Goal: Task Accomplishment & Management: Complete application form

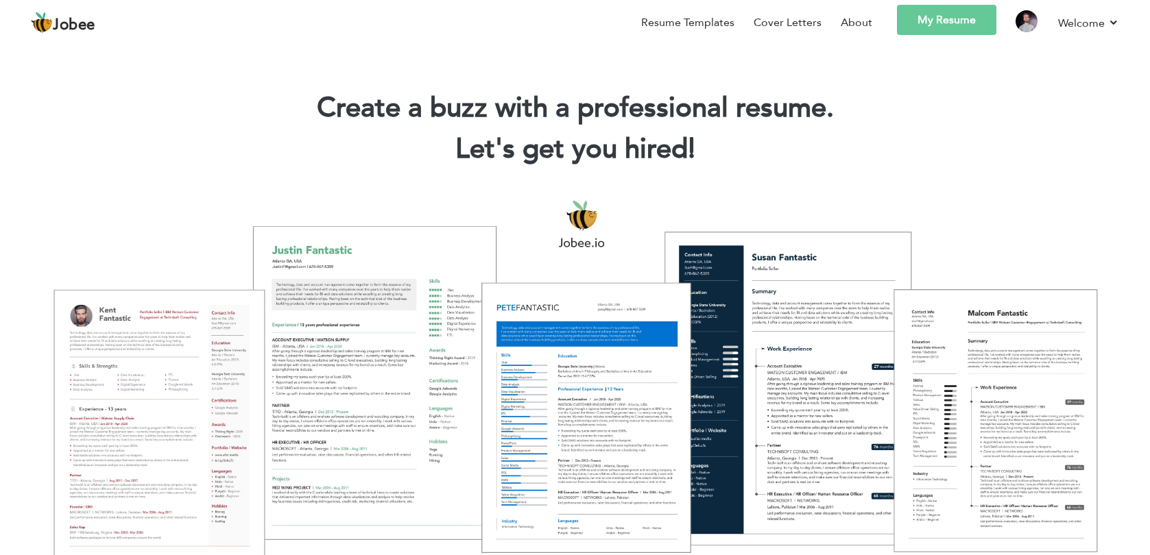
click at [947, 21] on link "My Resume" at bounding box center [946, 20] width 99 height 30
click at [918, 26] on link "My Resume" at bounding box center [946, 20] width 99 height 30
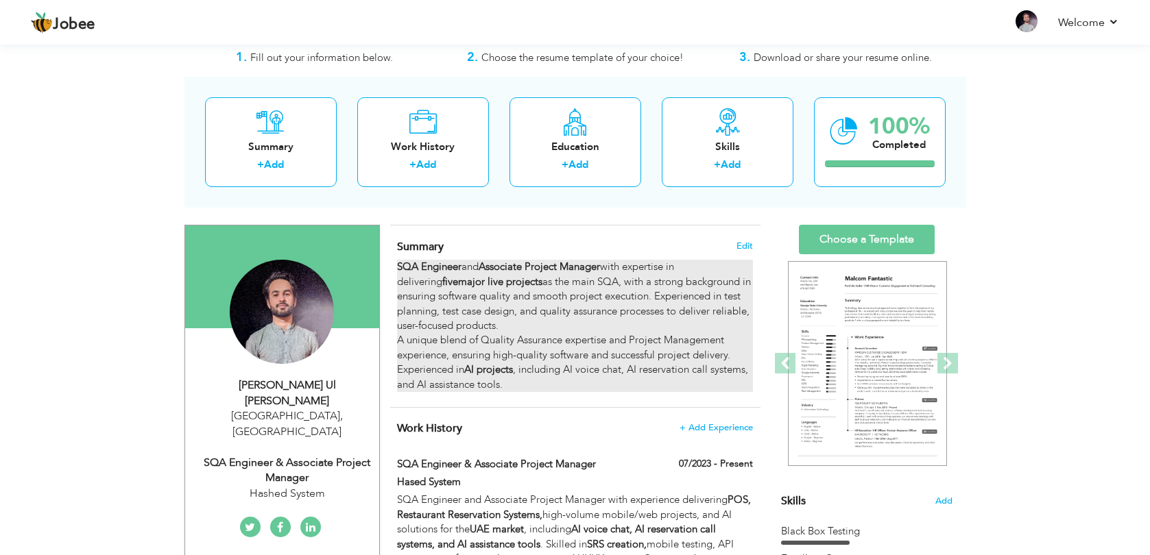
scroll to position [83, 0]
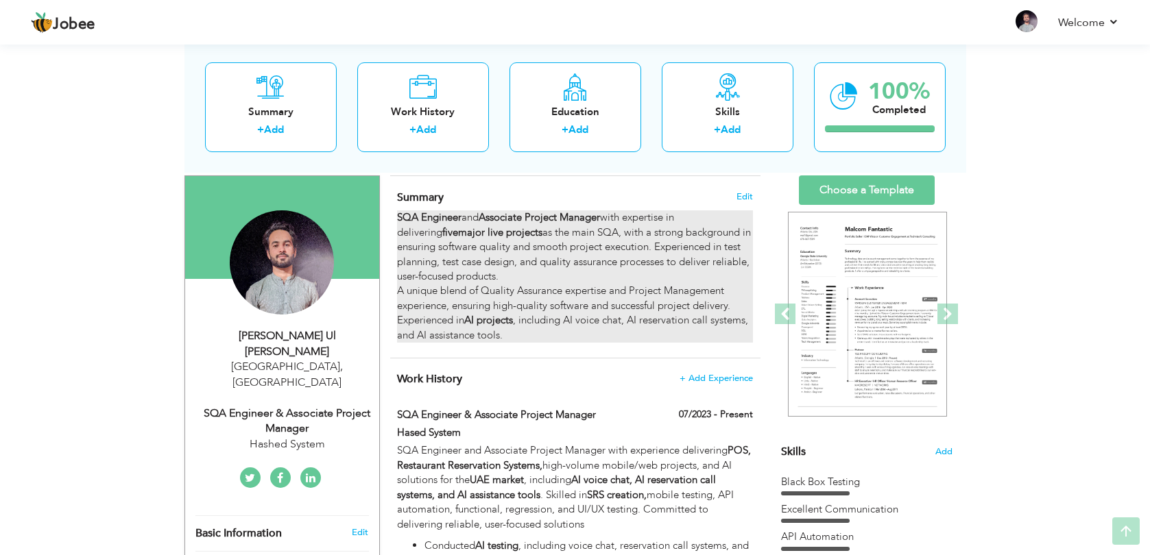
click at [644, 304] on div "SQA Engineer and Associate Project Manager with expertise in delivering five ma…" at bounding box center [574, 276] width 355 height 132
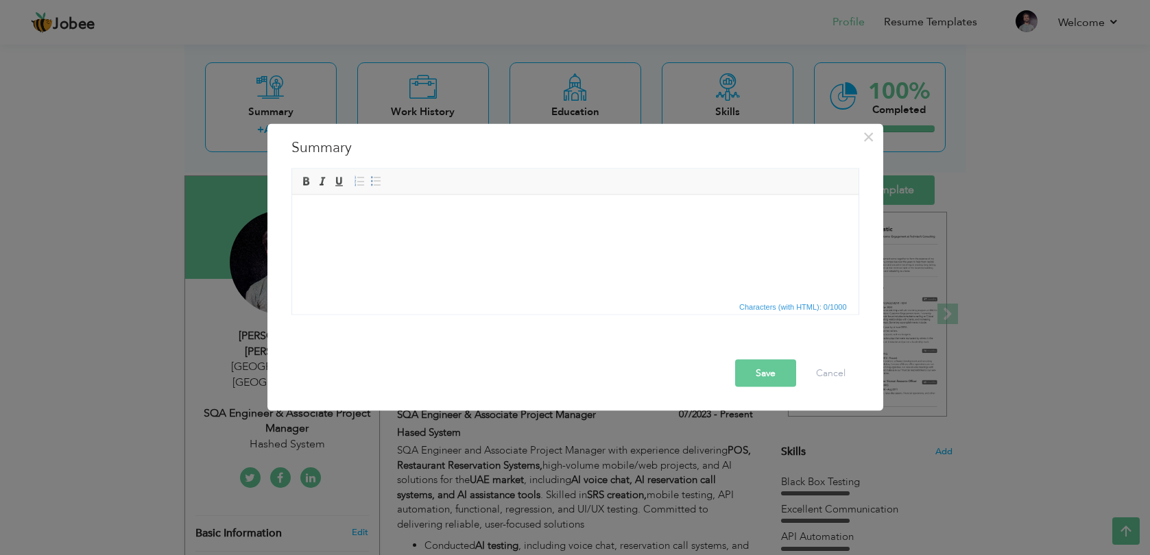
scroll to position [0, 0]
click at [873, 136] on span "×" at bounding box center [868, 137] width 12 height 25
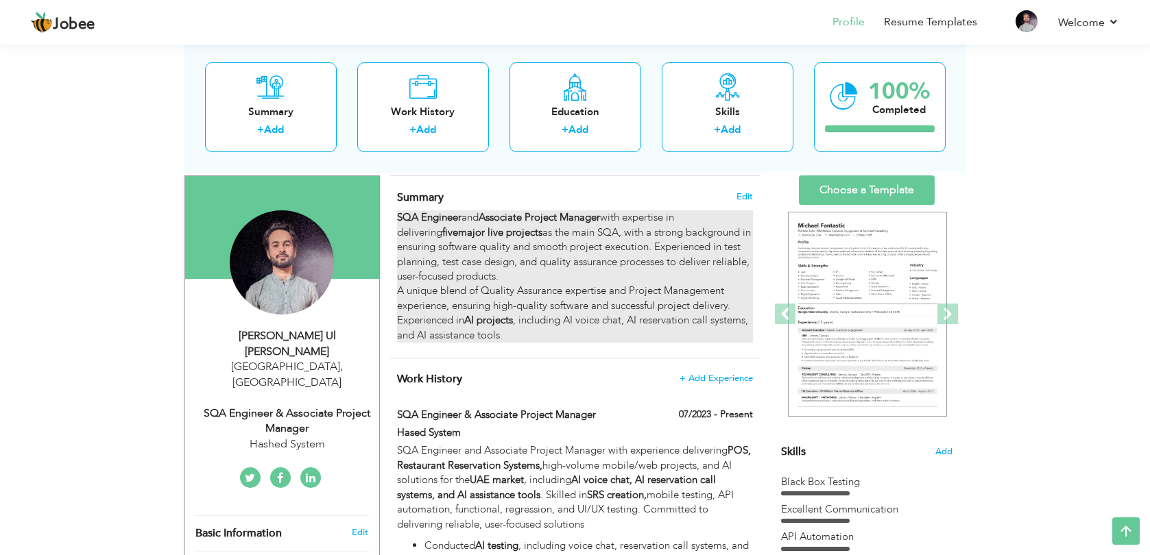
click at [567, 331] on div "SQA Engineer and Associate Project Manager with expertise in delivering five ma…" at bounding box center [574, 276] width 355 height 132
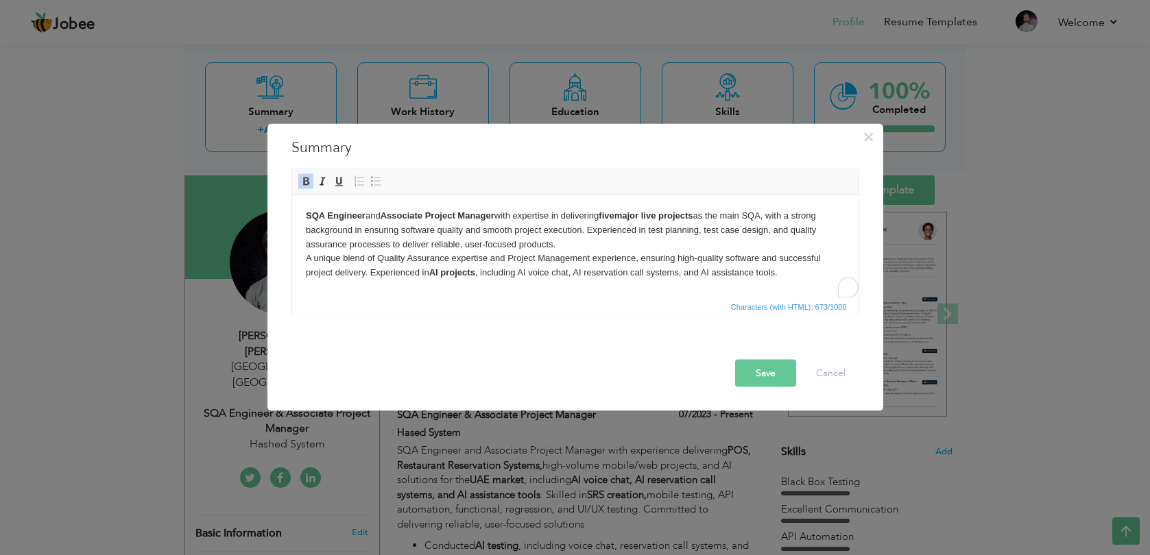
click at [584, 259] on body "SQA Engineer and Associate Project Manager with expertise in delivering five ma…" at bounding box center [574, 243] width 539 height 71
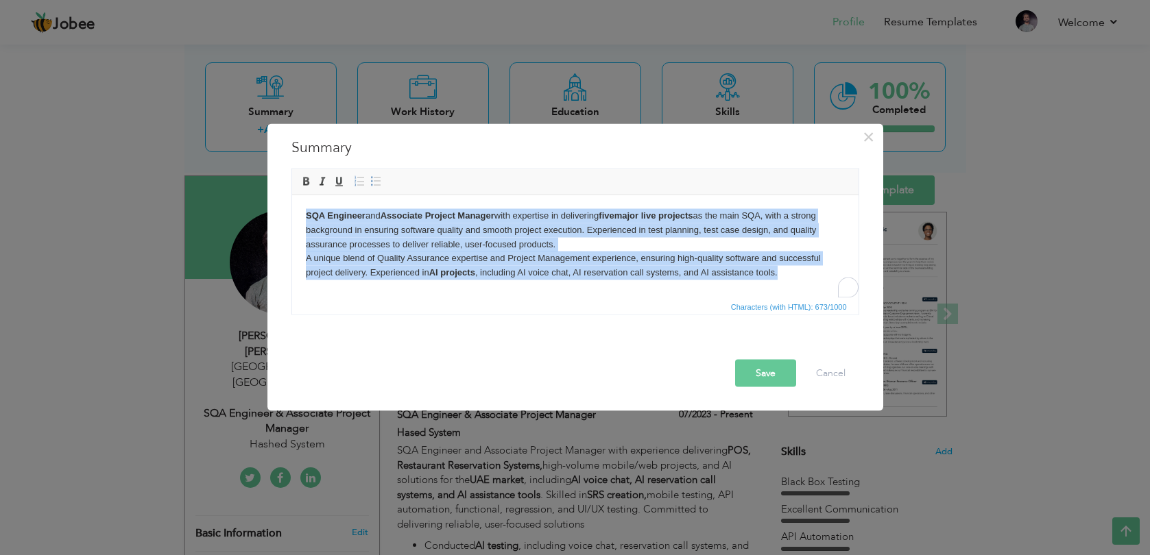
copy body "SQA Engineer and Associate Project Manager with expertise in delivering five ma…"
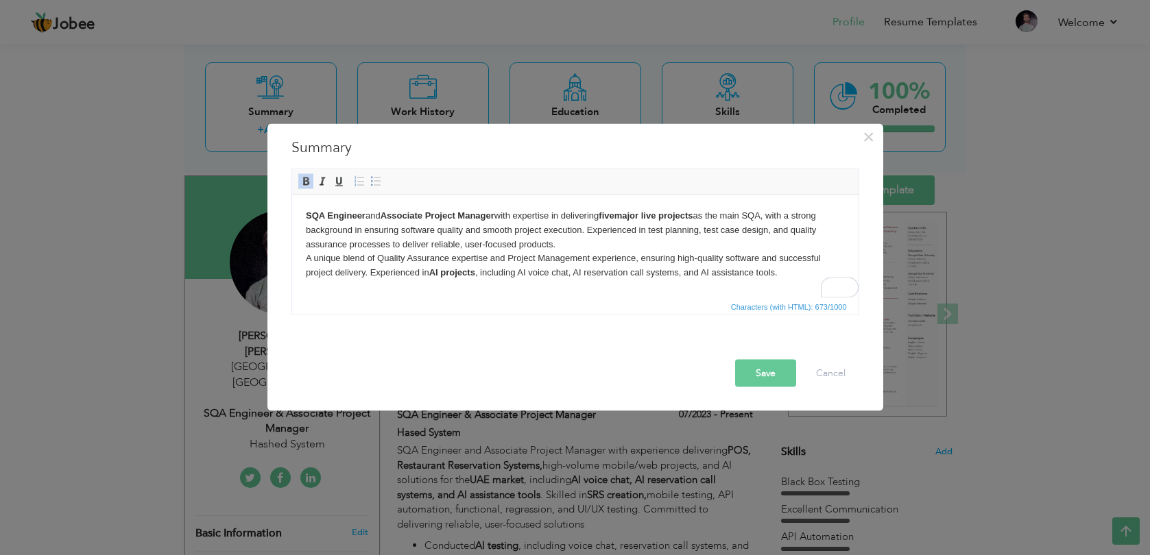
click at [592, 249] on body "SQA Engineer and Associate Project Manager with expertise in delivering five ma…" at bounding box center [574, 243] width 539 height 71
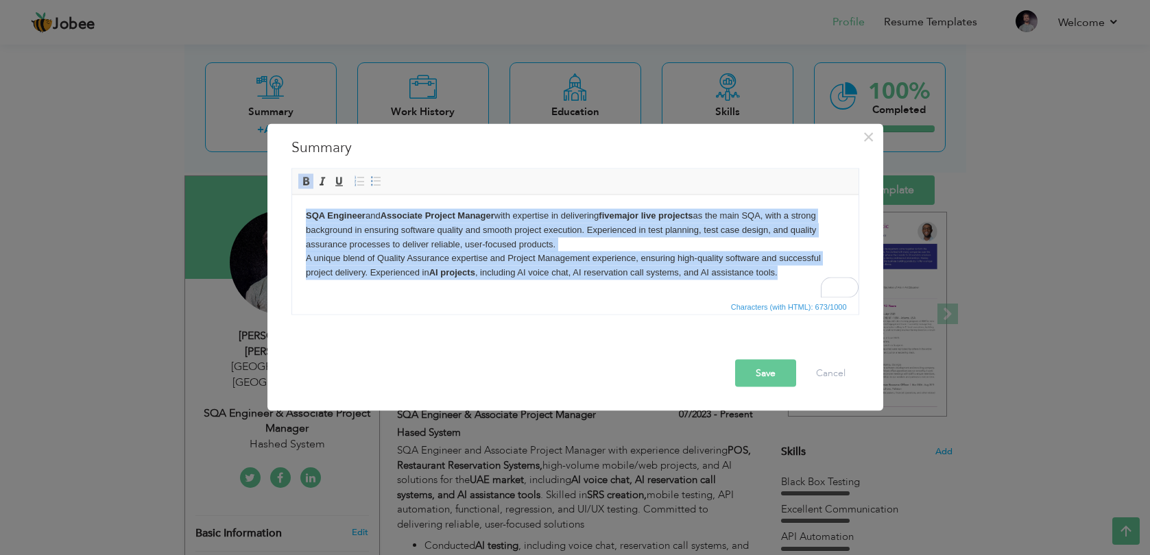
paste body "To enrich screen reader interactions, please activate Accessibility in Grammarl…"
click at [515, 255] on body "SQA Engineer and Associate Project Manager with expertise in delivering five ma…" at bounding box center [574, 243] width 539 height 71
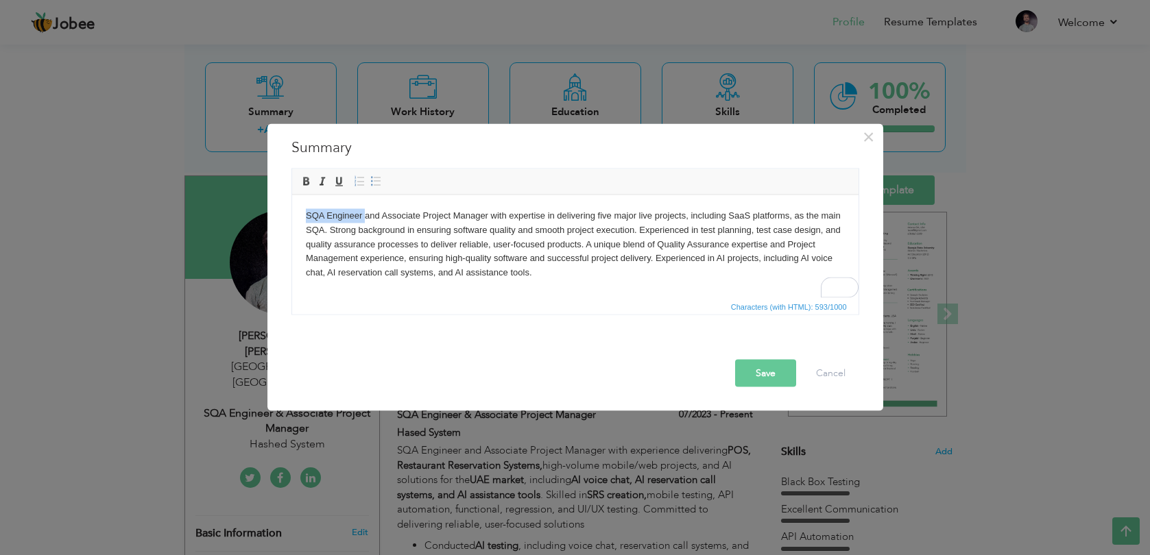
drag, startPoint x: 363, startPoint y: 216, endPoint x: 305, endPoint y: 216, distance: 58.3
click at [305, 216] on body "SQA Engineer and Associate Project Manager with expertise in delivering five ma…" at bounding box center [574, 243] width 539 height 71
click at [386, 217] on body "SQA Engineer and Associate Project Manager with expertise in delivering five ma…" at bounding box center [574, 243] width 539 height 71
drag, startPoint x: 386, startPoint y: 217, endPoint x: 490, endPoint y: 215, distance: 104.2
click at [490, 215] on body "SQA Engineer and Associate Project Manager with expertise in delivering five ma…" at bounding box center [574, 243] width 539 height 71
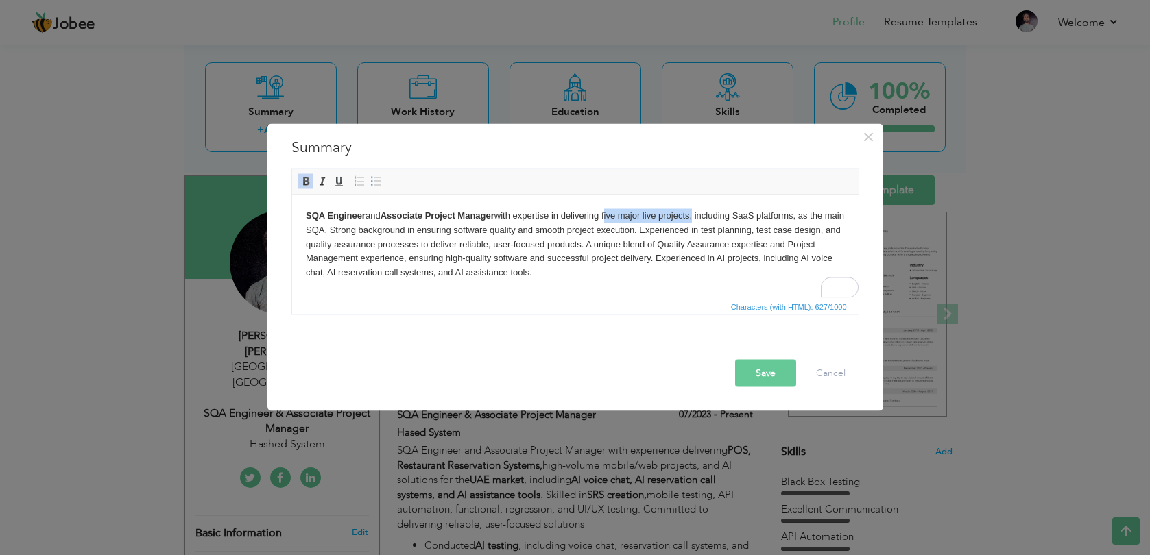
drag, startPoint x: 607, startPoint y: 215, endPoint x: 694, endPoint y: 215, distance: 87.1
click at [694, 215] on body "SQA Engineer and Associate Project Manager with expertise in delivering five ma…" at bounding box center [574, 243] width 539 height 71
click at [731, 239] on body "SQA Engineer and Associate Project Manager with expertise in delivering five ma…" at bounding box center [574, 243] width 539 height 71
drag, startPoint x: 745, startPoint y: 216, endPoint x: 807, endPoint y: 217, distance: 61.7
click at [807, 217] on body "SQA Engineer and Associate Project Manager with expertise in delivering five ma…" at bounding box center [574, 243] width 539 height 71
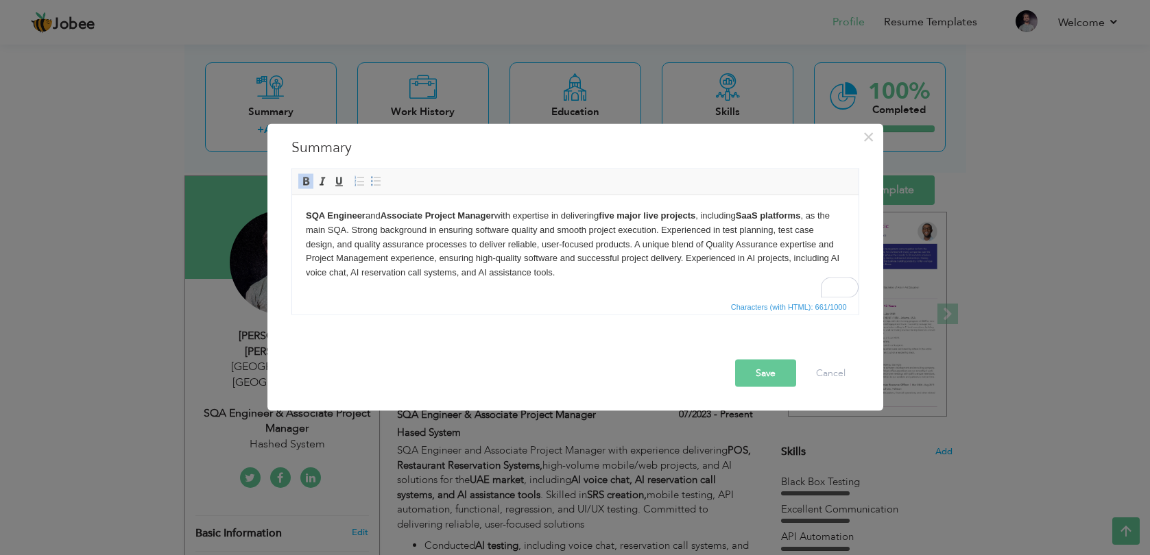
click at [775, 217] on strong "SaaS platforms" at bounding box center [767, 215] width 65 height 10
drag, startPoint x: 302, startPoint y: 258, endPoint x: 387, endPoint y: 254, distance: 85.1
click at [387, 257] on html "SQA Engineer and Associate Project Manager with expertise in delivering five ma…" at bounding box center [574, 244] width 566 height 99
drag, startPoint x: 750, startPoint y: 258, endPoint x: 792, endPoint y: 262, distance: 42.0
click at [792, 262] on body "SQA Engineer and Associate Project Manager with expertise in delivering five ma…" at bounding box center [574, 243] width 539 height 71
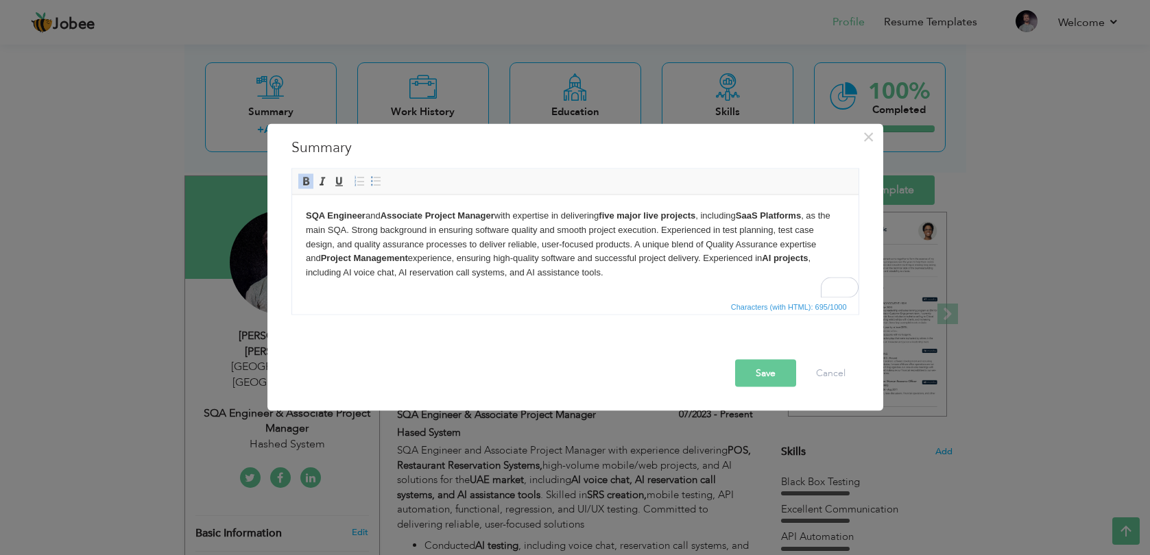
click at [768, 261] on strong "AI projects" at bounding box center [784, 257] width 46 height 10
click at [747, 370] on button "Save" at bounding box center [765, 373] width 61 height 27
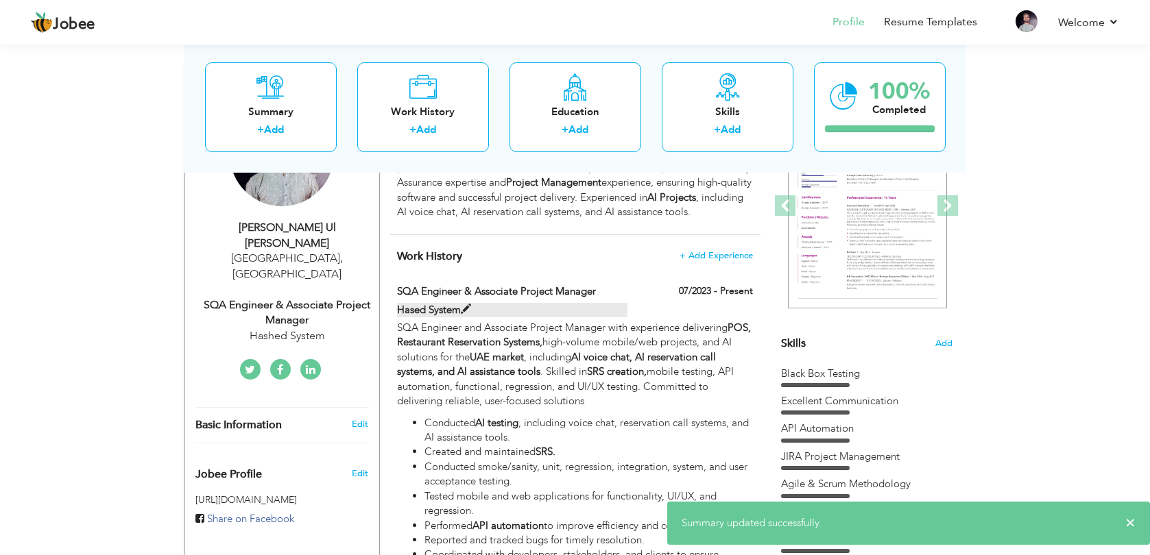
scroll to position [233, 0]
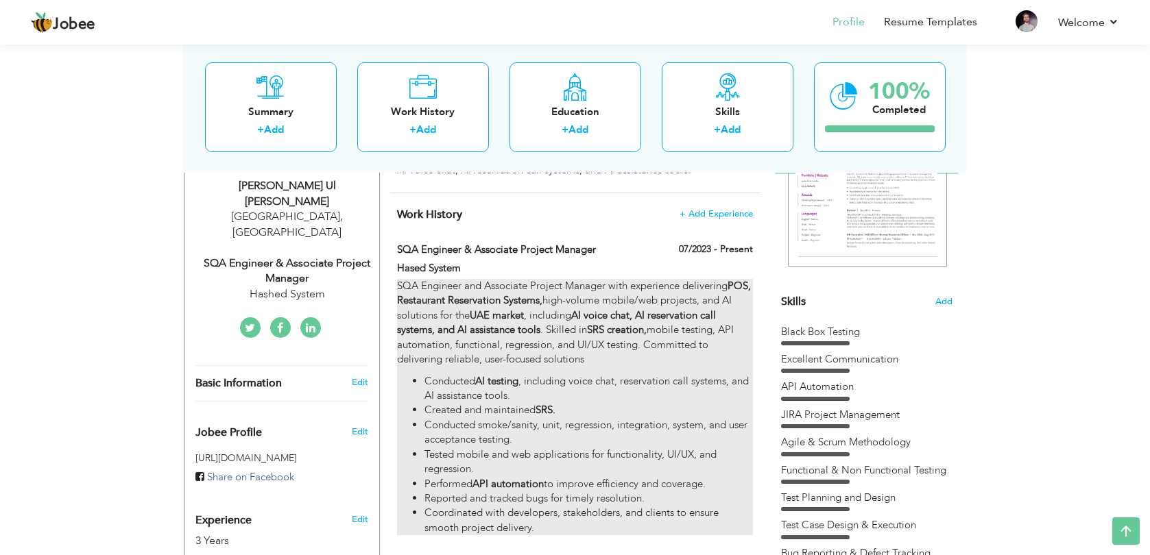
click at [612, 337] on strong "SRS creation," at bounding box center [617, 330] width 60 height 14
type input "SQA Engineer & Associate Project Manager"
type input "Hased System"
type input "07/2023"
checkbox input "true"
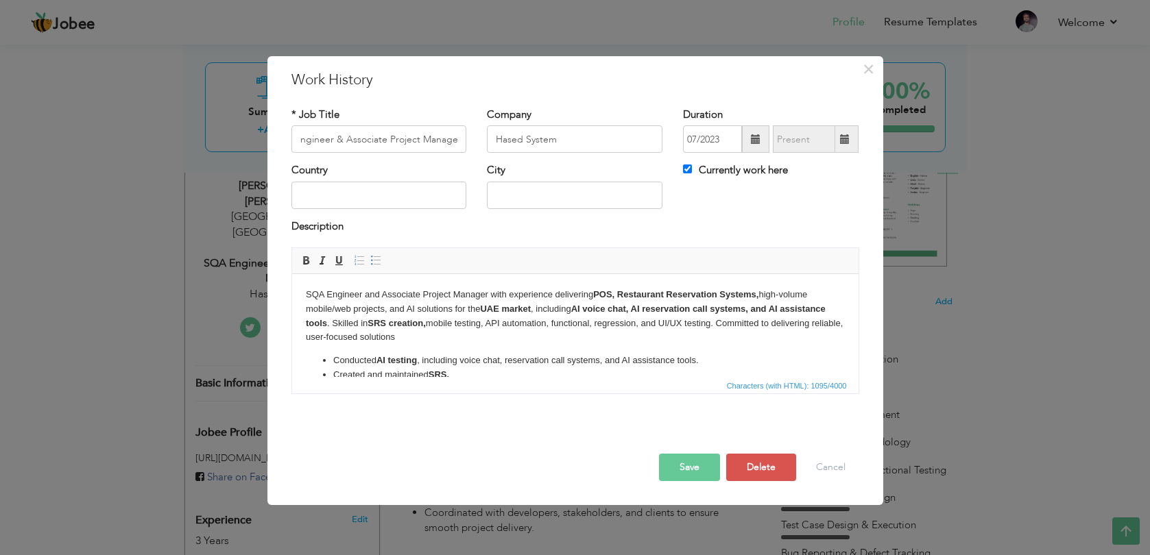
scroll to position [0, 0]
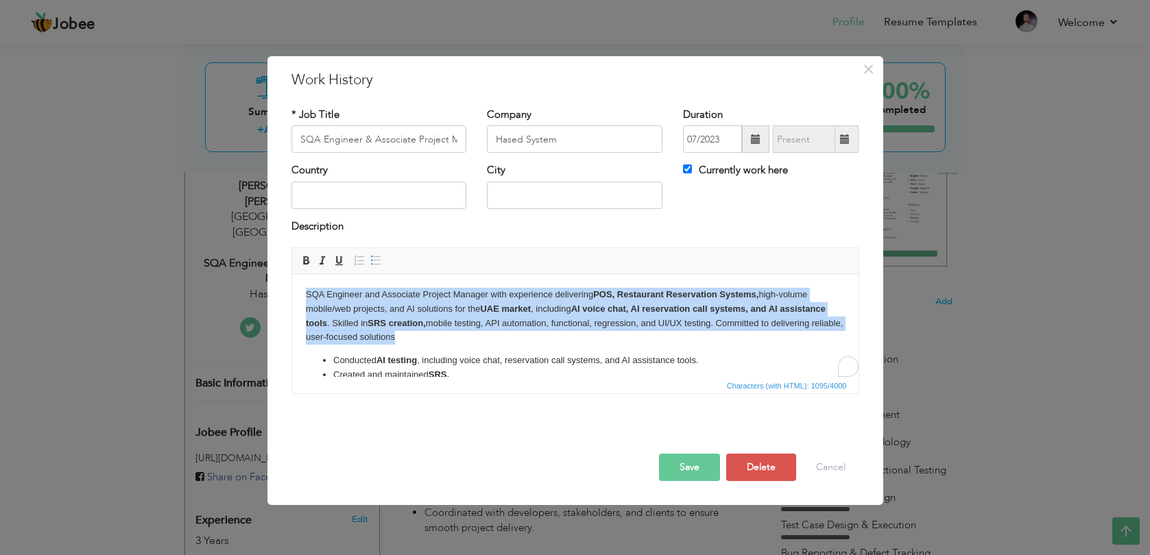
drag, startPoint x: 440, startPoint y: 342, endPoint x: 303, endPoint y: 300, distance: 143.5
click at [303, 300] on html "SQA Engineer and Associate Project Manager with experience delivering POS, Rest…" at bounding box center [574, 370] width 566 height 193
copy p "SQA Engineer and Associate Project Manager with experience delivering POS, Rest…"
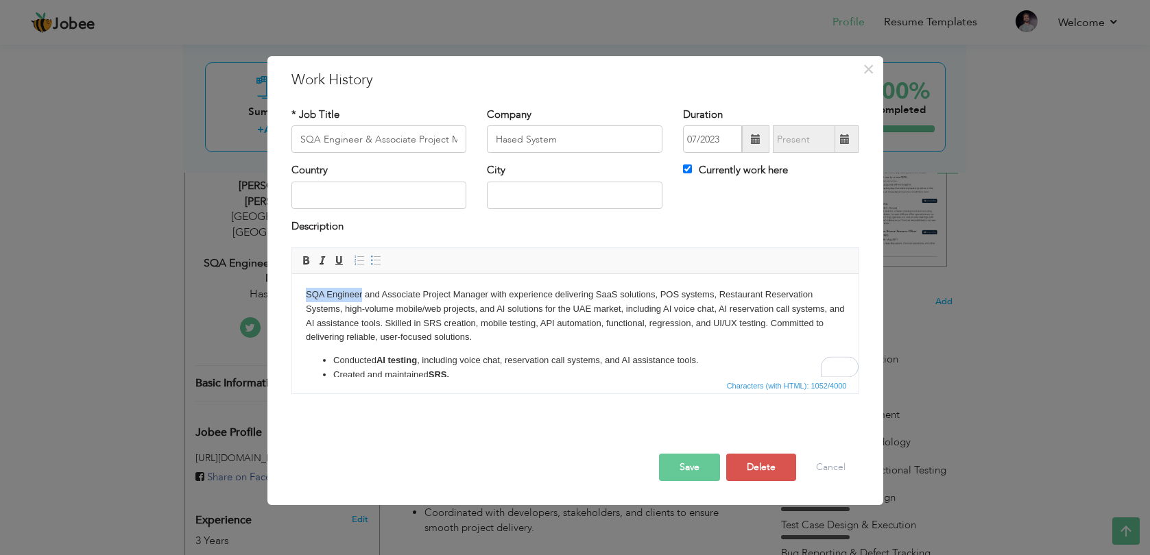
drag, startPoint x: 306, startPoint y: 296, endPoint x: 362, endPoint y: 295, distance: 56.2
click at [362, 295] on p "SQA Engineer and Associate Project Manager with experience delivering SaaS solu…" at bounding box center [574, 316] width 539 height 57
click at [398, 295] on p "SQA Engineer and Associate Project Manager with experience delivering SaaS solu…" at bounding box center [574, 316] width 539 height 57
drag, startPoint x: 381, startPoint y: 293, endPoint x: 489, endPoint y: 289, distance: 108.4
click at [489, 291] on p "SQA Engineer and Associate Project Manager with experience delivering SaaS solu…" at bounding box center [574, 316] width 539 height 57
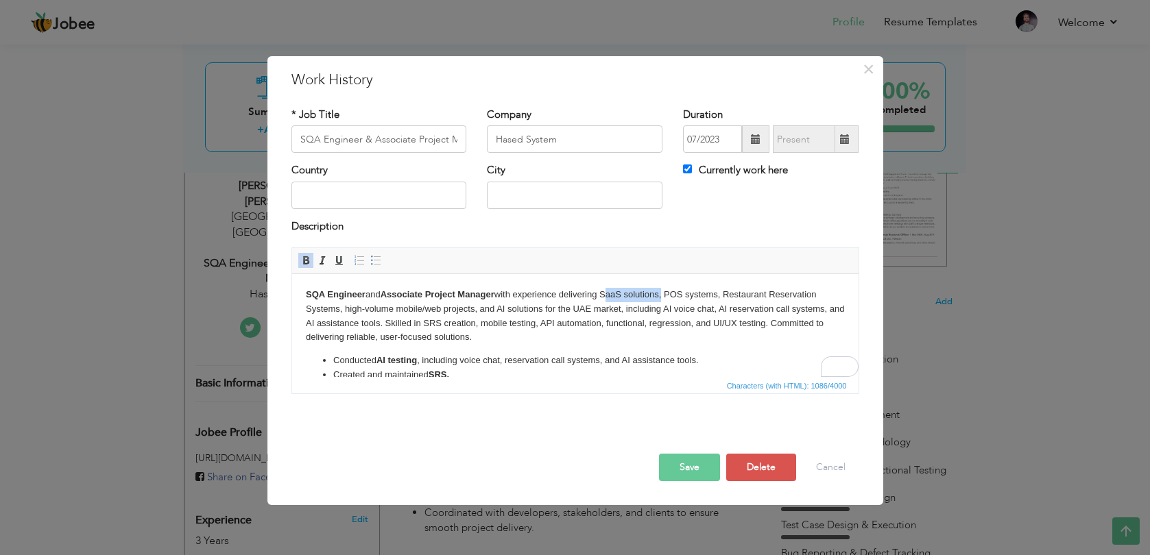
drag, startPoint x: 605, startPoint y: 295, endPoint x: 664, endPoint y: 293, distance: 59.7
click at [664, 293] on p "SQA Engineer and Associate Project Manager with experience delivering SaaS solu…" at bounding box center [574, 316] width 539 height 57
click at [635, 297] on strong "SaaS solutions" at bounding box center [628, 294] width 64 height 10
drag, startPoint x: 676, startPoint y: 294, endPoint x: 728, endPoint y: 296, distance: 52.1
click at [728, 296] on p "SQA Engineer and Associate Project Manager with experience delivering SaaS S ol…" at bounding box center [574, 316] width 539 height 57
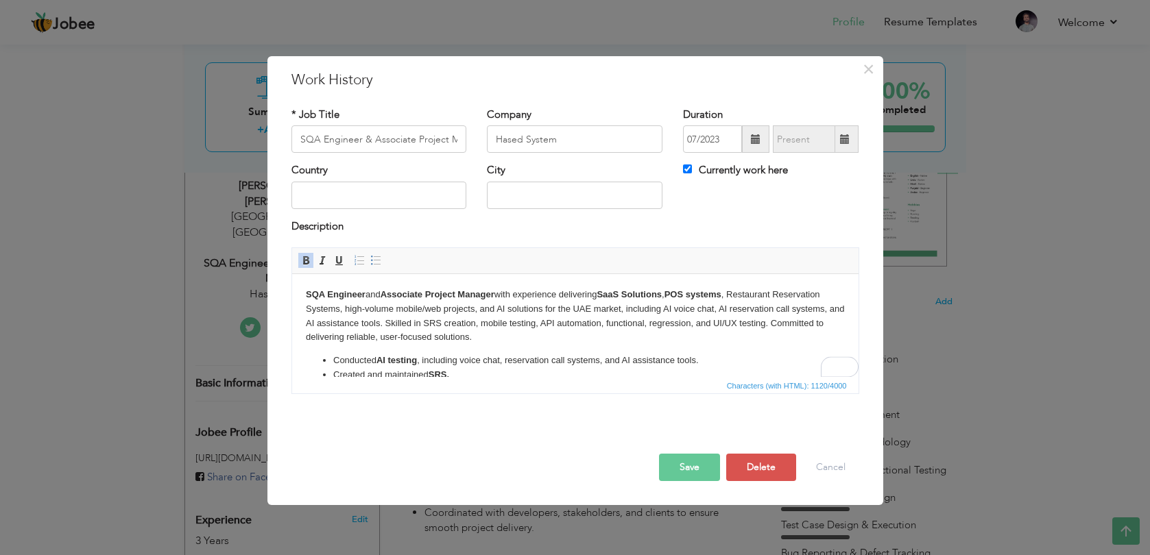
click at [701, 296] on strong "POS systems" at bounding box center [692, 294] width 57 height 10
drag, startPoint x: 740, startPoint y: 293, endPoint x: 339, endPoint y: 306, distance: 401.2
click at [339, 306] on p "SQA Engineer and Associate Project Manager with experience delivering SaaS S ol…" at bounding box center [574, 316] width 539 height 57
click at [444, 353] on body "SQA Engineer and Associate Project Manager with experience delivering SaaS S ol…" at bounding box center [574, 371] width 539 height 166
drag, startPoint x: 666, startPoint y: 310, endPoint x: 834, endPoint y: 304, distance: 168.0
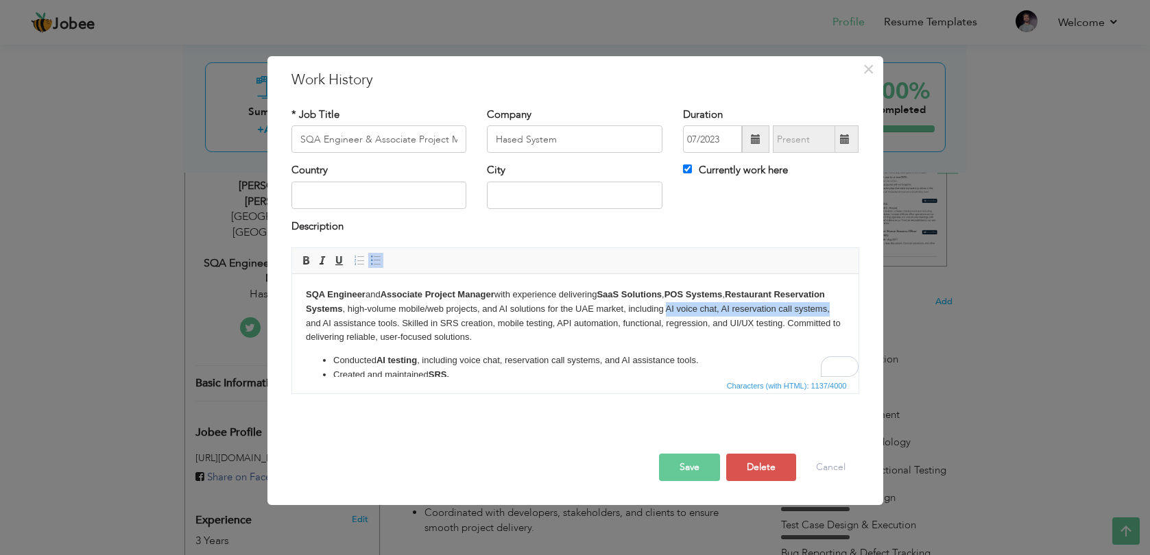
click at [834, 304] on p "SQA Engineer and Associate Project Manager with experience delivering SaaS S ol…" at bounding box center [574, 316] width 539 height 57
click at [738, 367] on li "Conducted AI testing , including voice chat, reservation call systems, and AI a…" at bounding box center [574, 361] width 484 height 14
drag, startPoint x: 437, startPoint y: 326, endPoint x: 489, endPoint y: 328, distance: 51.5
click at [489, 328] on p "SQA Engineer and Associate Project Manager with experience delivering SaaS S ol…" at bounding box center [574, 316] width 539 height 57
drag, startPoint x: 558, startPoint y: 324, endPoint x: 621, endPoint y: 324, distance: 63.1
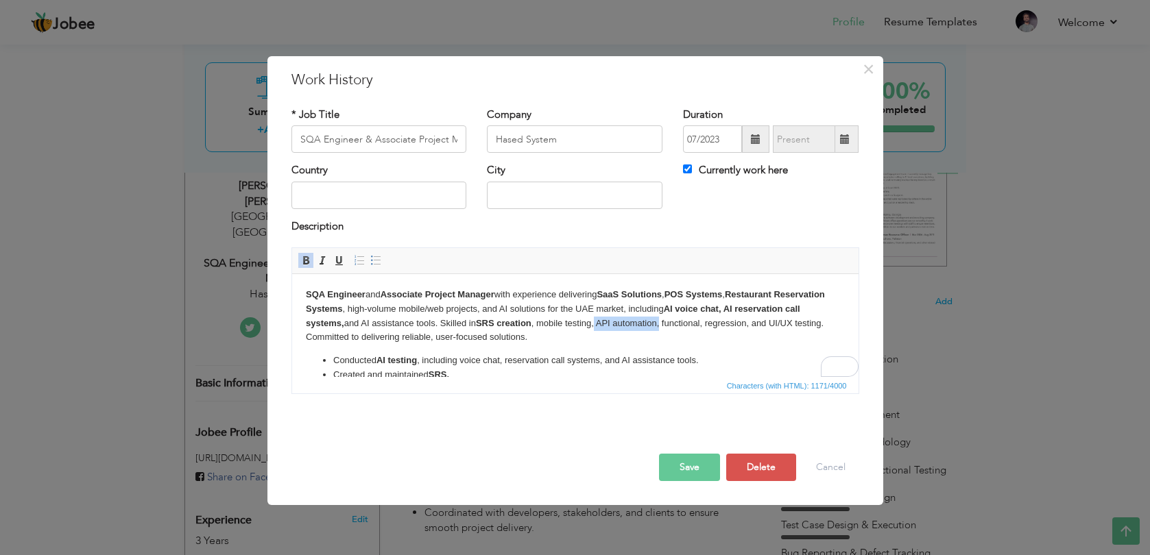
click at [621, 324] on p "SQA Engineer and Associate Project Manager with experience delivering SaaS S ol…" at bounding box center [574, 316] width 539 height 57
click at [703, 468] on button "Save" at bounding box center [689, 467] width 61 height 27
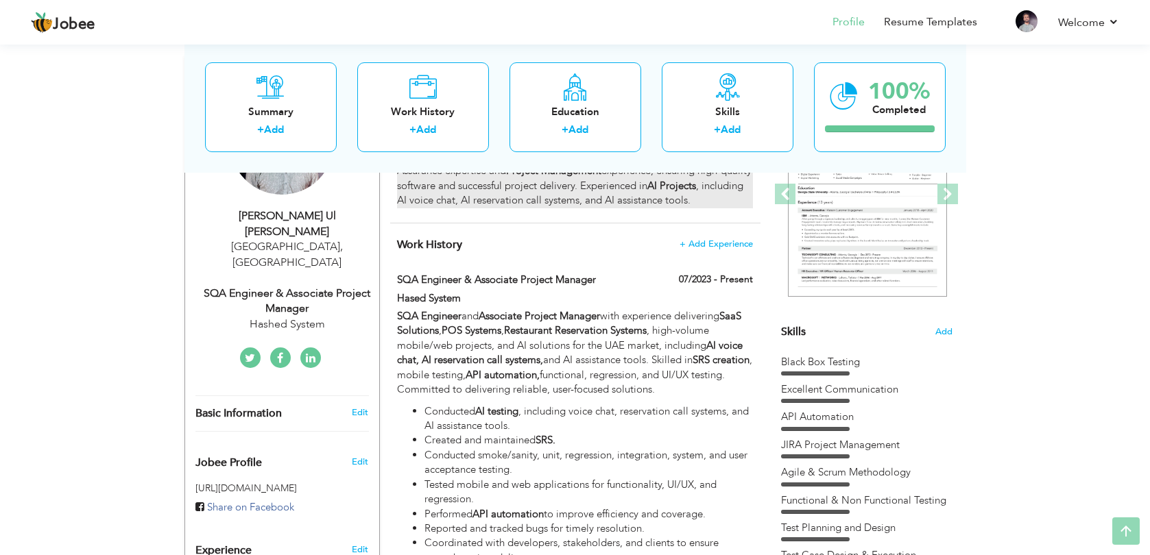
scroll to position [206, 0]
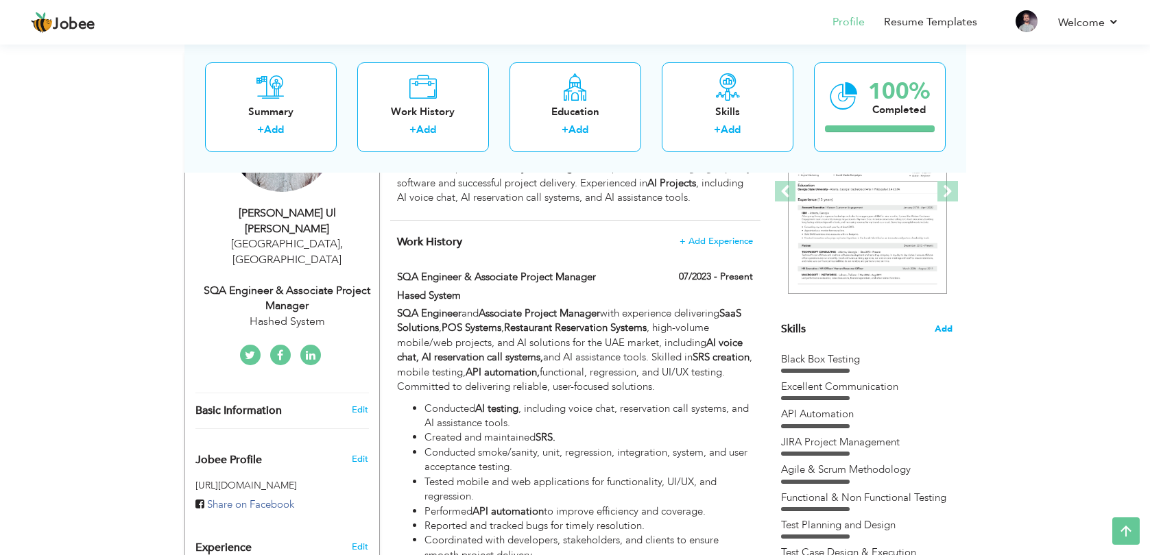
click at [945, 330] on span "Add" at bounding box center [943, 329] width 18 height 13
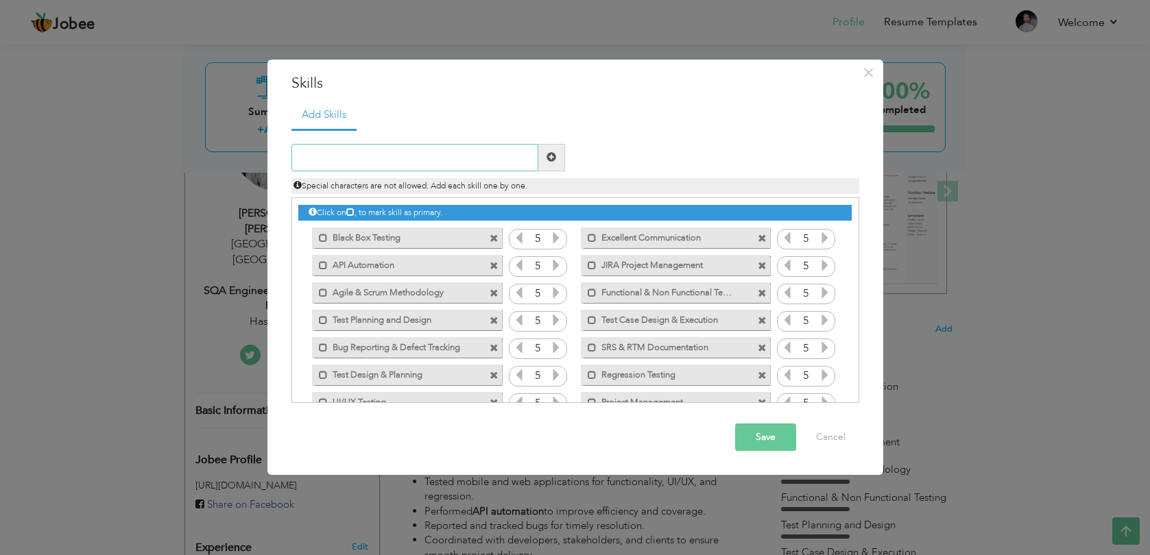
paste input "SaaS QA"
type input "SaaS QA"
click at [560, 159] on span at bounding box center [551, 157] width 27 height 27
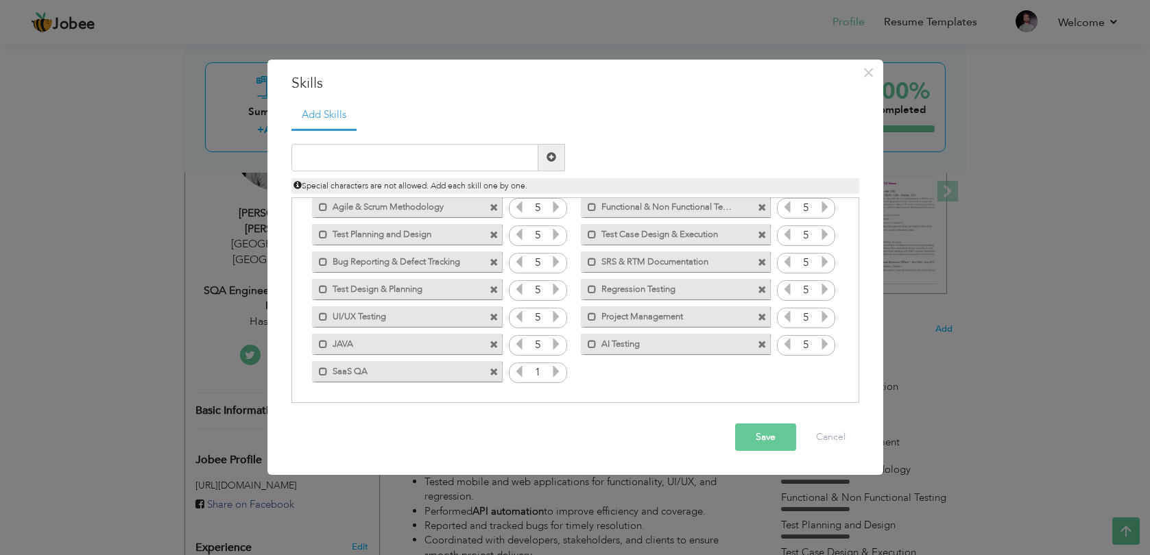
click at [551, 369] on icon at bounding box center [556, 371] width 12 height 12
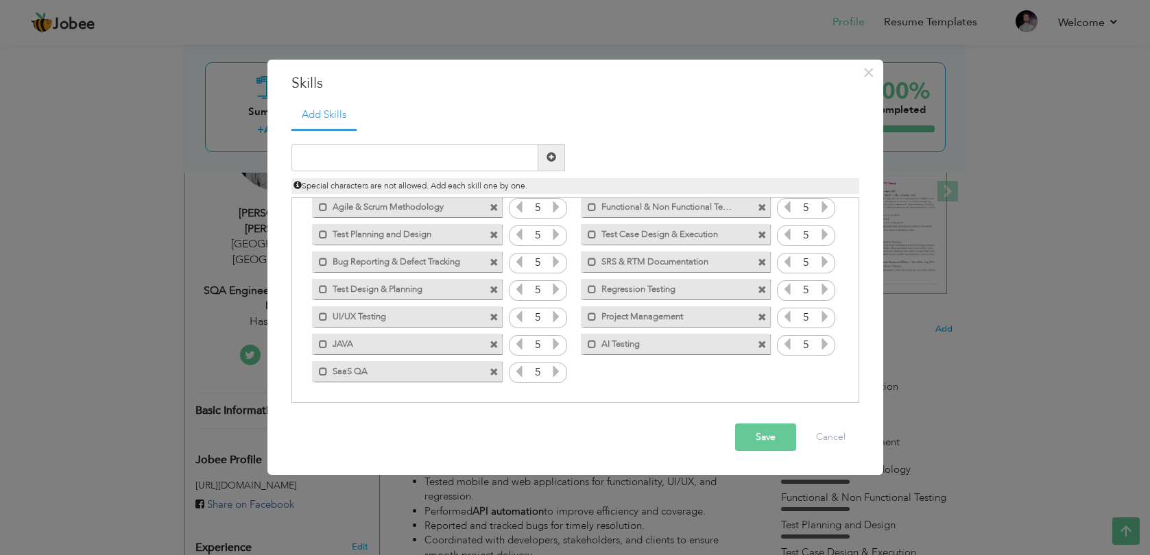
click at [551, 369] on icon at bounding box center [556, 371] width 12 height 12
click at [772, 444] on button "Save" at bounding box center [765, 437] width 61 height 27
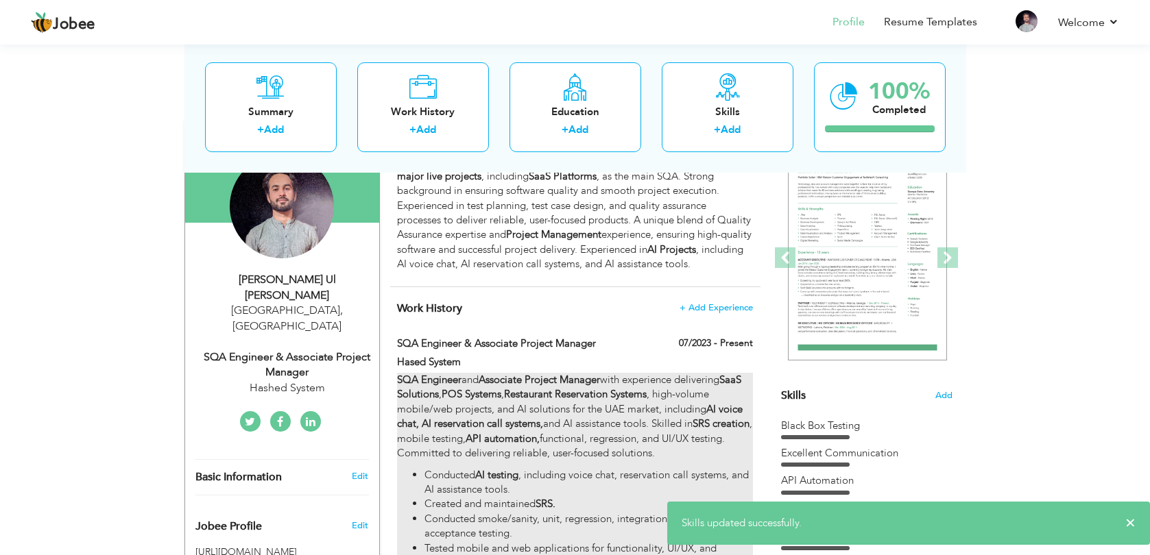
scroll to position [0, 0]
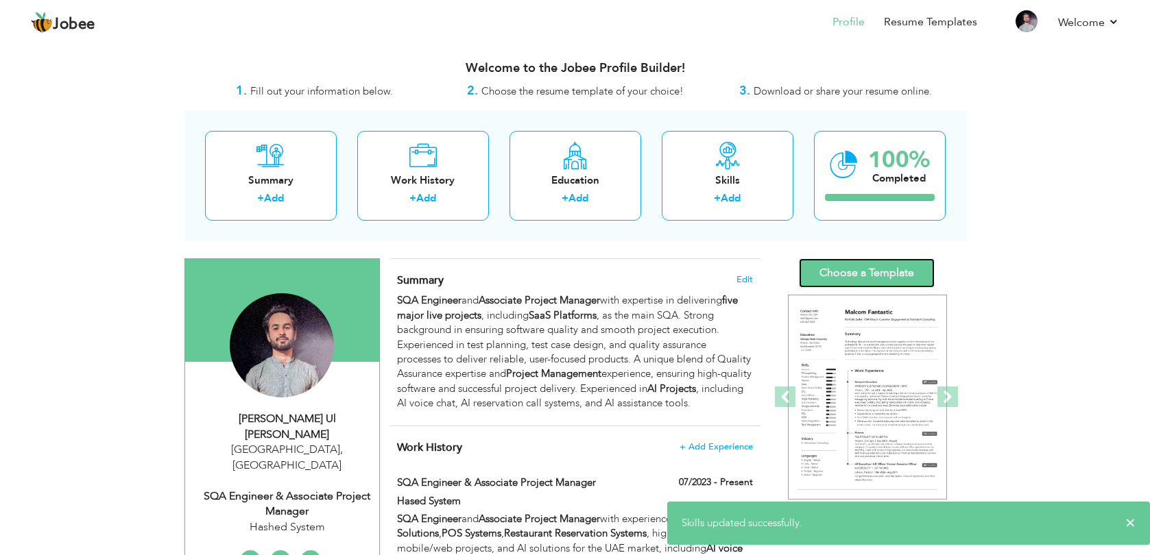
click at [825, 272] on link "Choose a Template" at bounding box center [867, 272] width 136 height 29
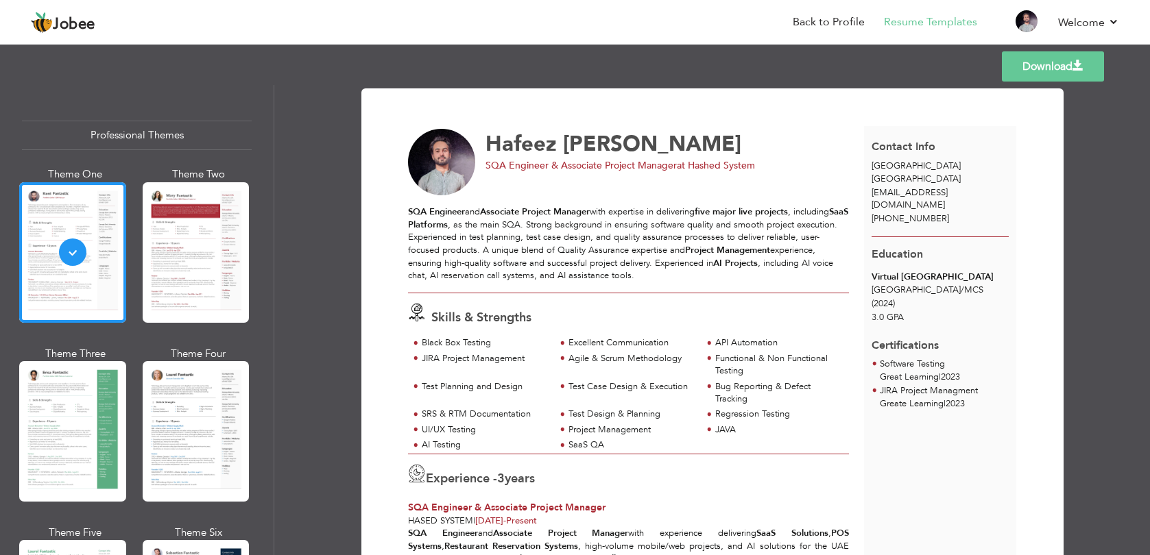
click at [1046, 64] on link "Download" at bounding box center [1053, 66] width 102 height 30
